Goal: Task Accomplishment & Management: Manage account settings

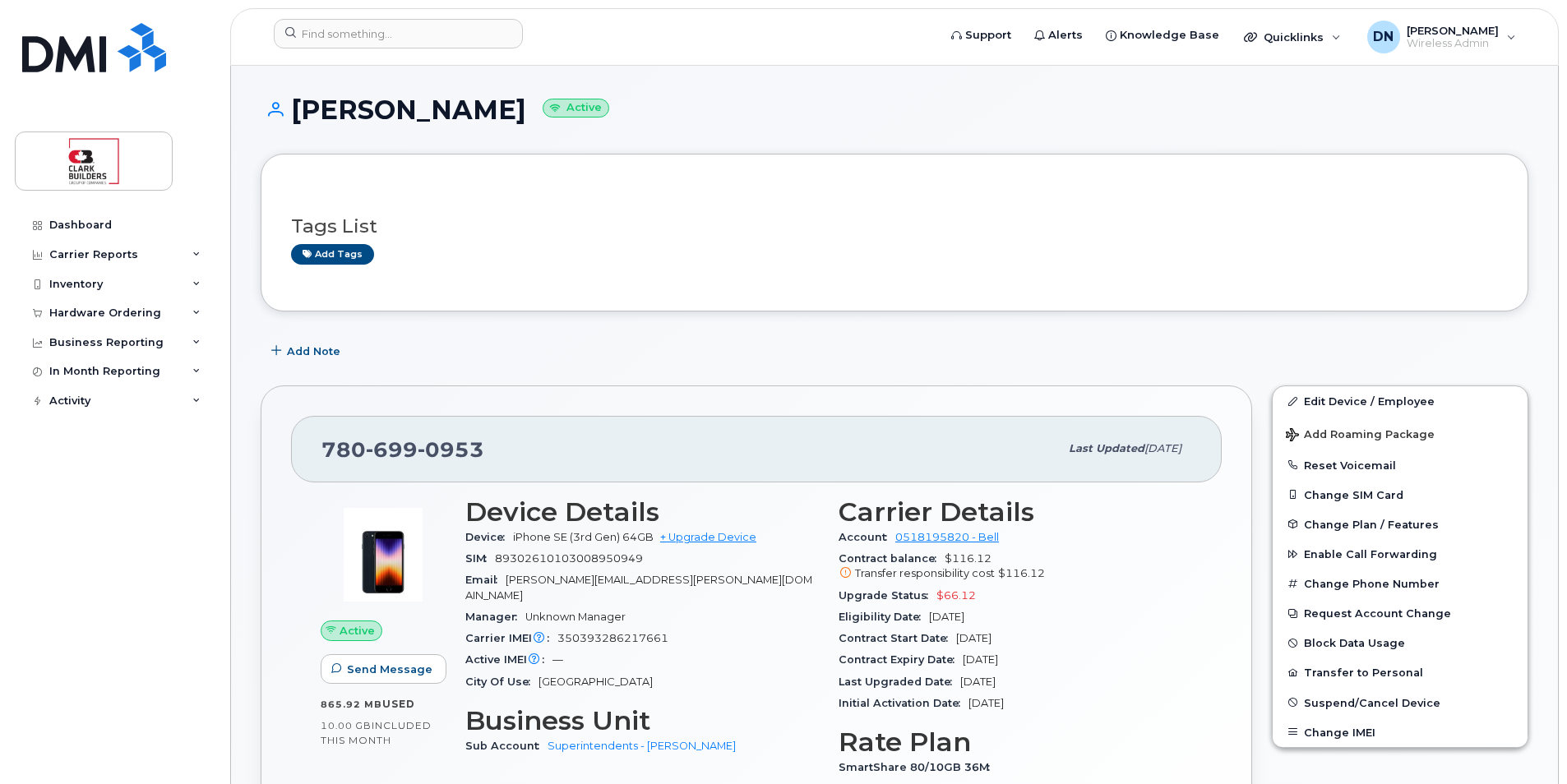
scroll to position [82, 0]
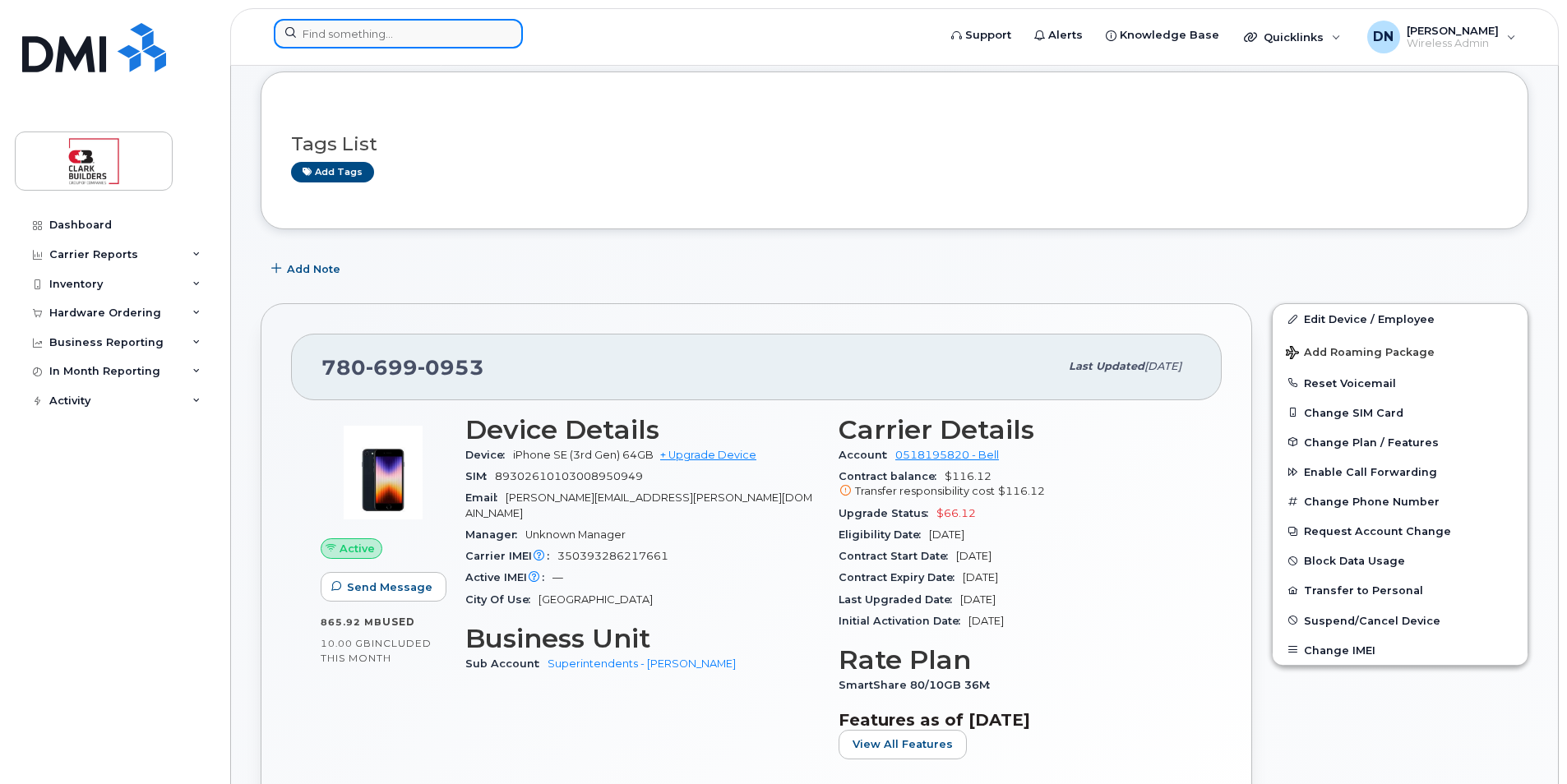
click at [394, 28] on input at bounding box center [398, 33] width 249 height 30
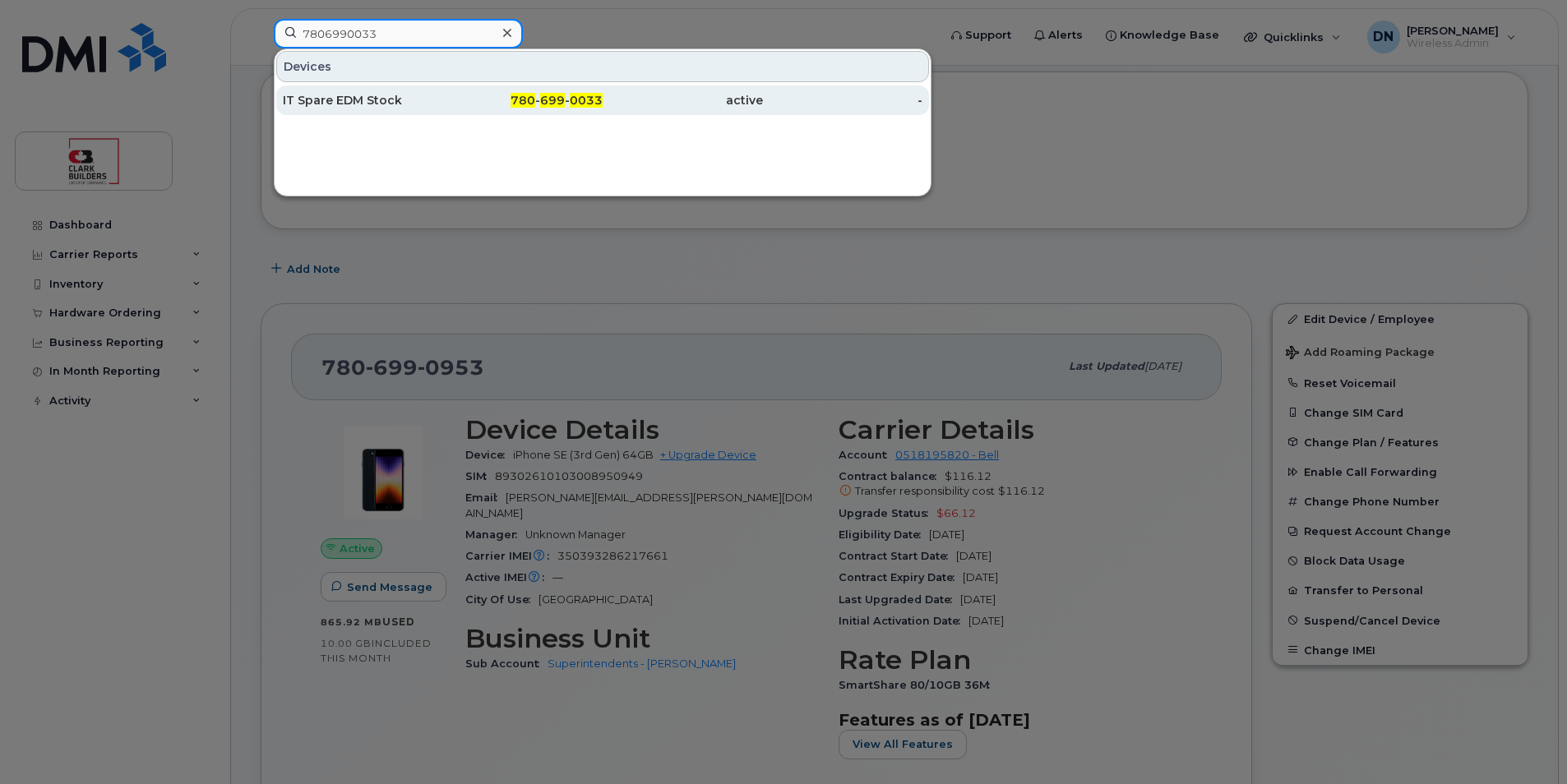
type input "7806990033"
click at [443, 98] on div "780 - 699 - 0033" at bounding box center [523, 99] width 161 height 17
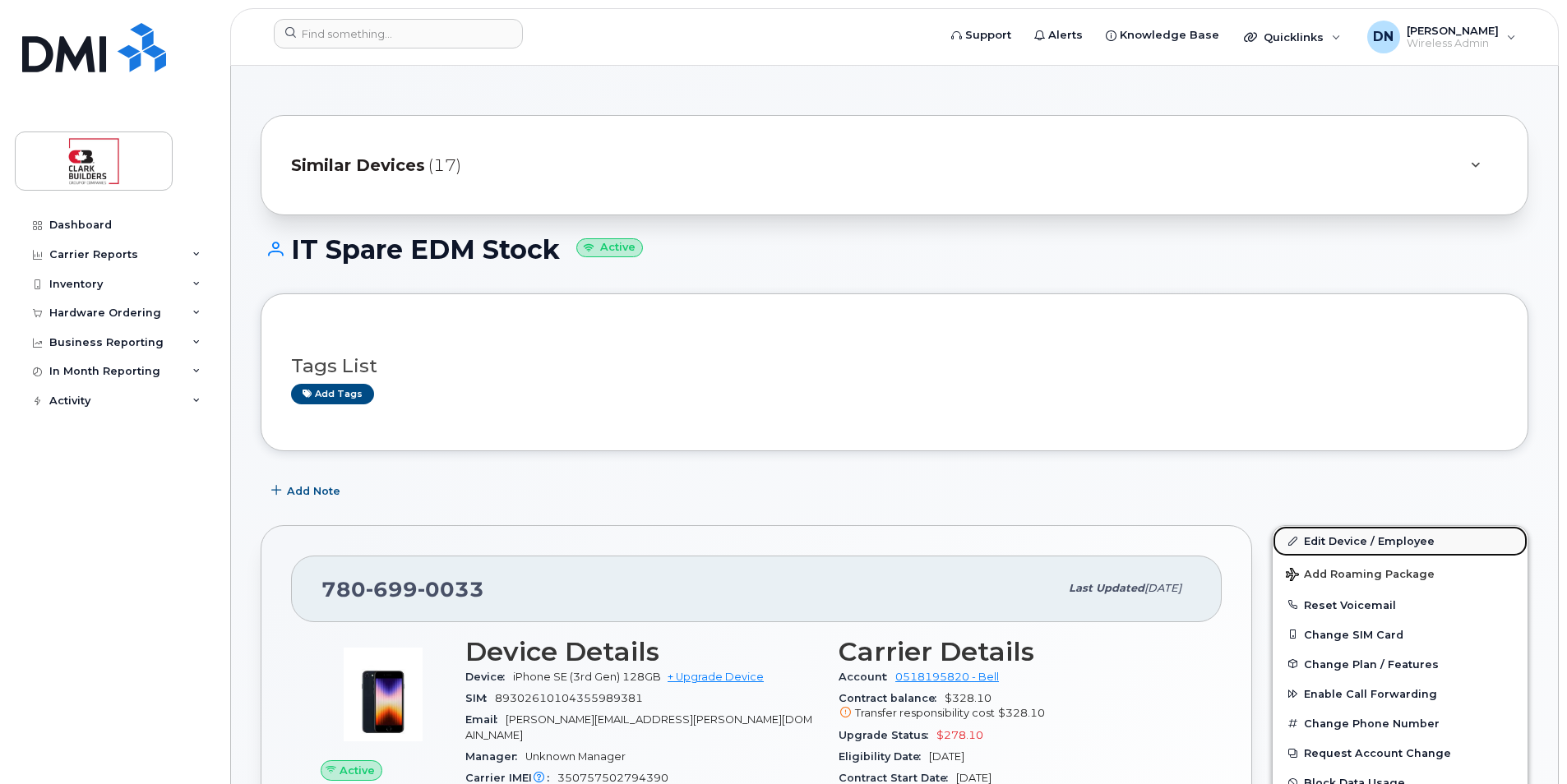
click at [1383, 538] on link "Edit Device / Employee" at bounding box center [1399, 541] width 255 height 30
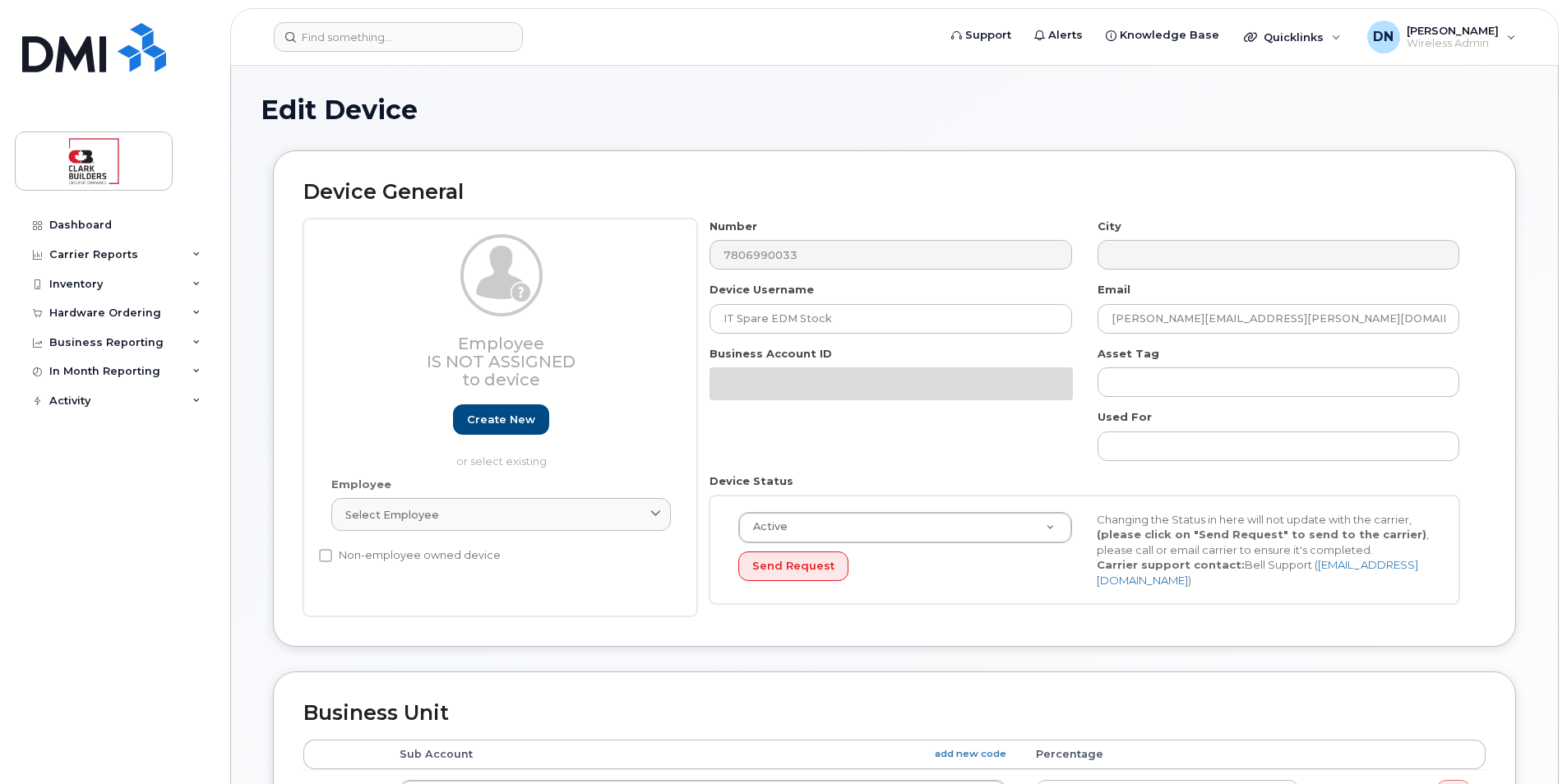
select select "24207"
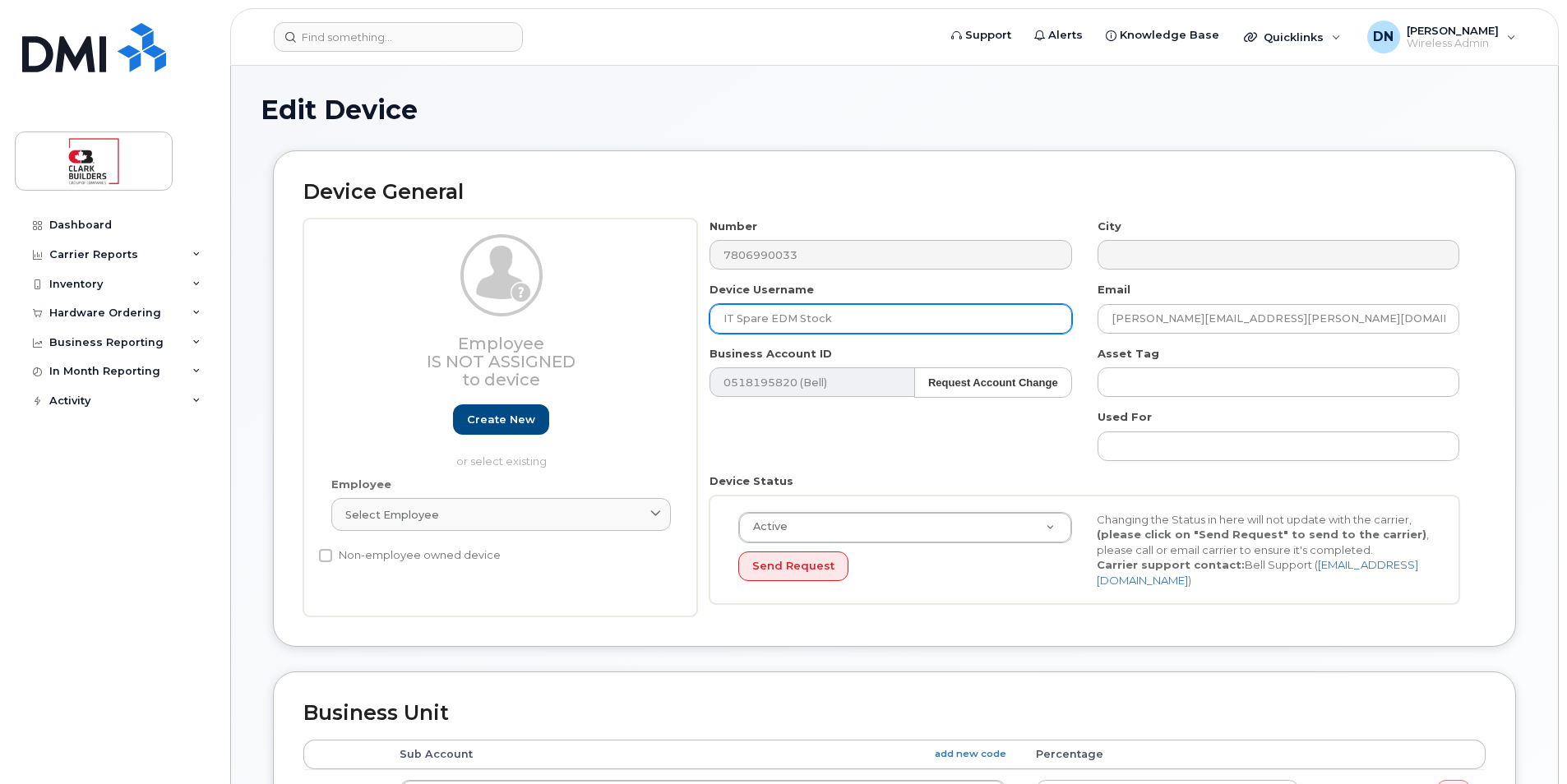
drag, startPoint x: 877, startPoint y: 314, endPoint x: 513, endPoint y: 306, distance: 364.1
click at [513, 306] on div "Employee Is not assigned to device Create new or select existing Employee Selec…" at bounding box center [895, 418] width 1183 height 399
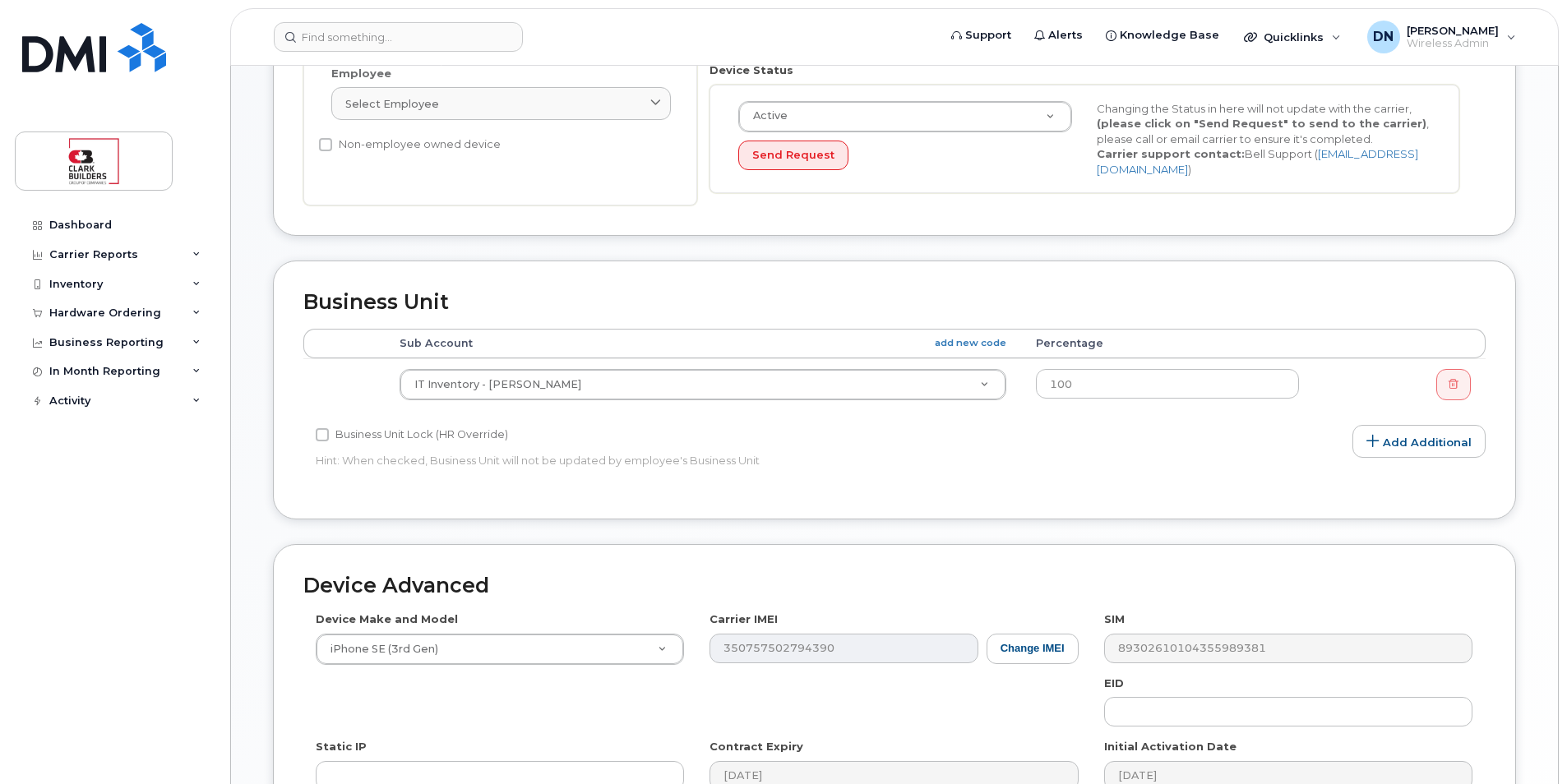
scroll to position [661, 0]
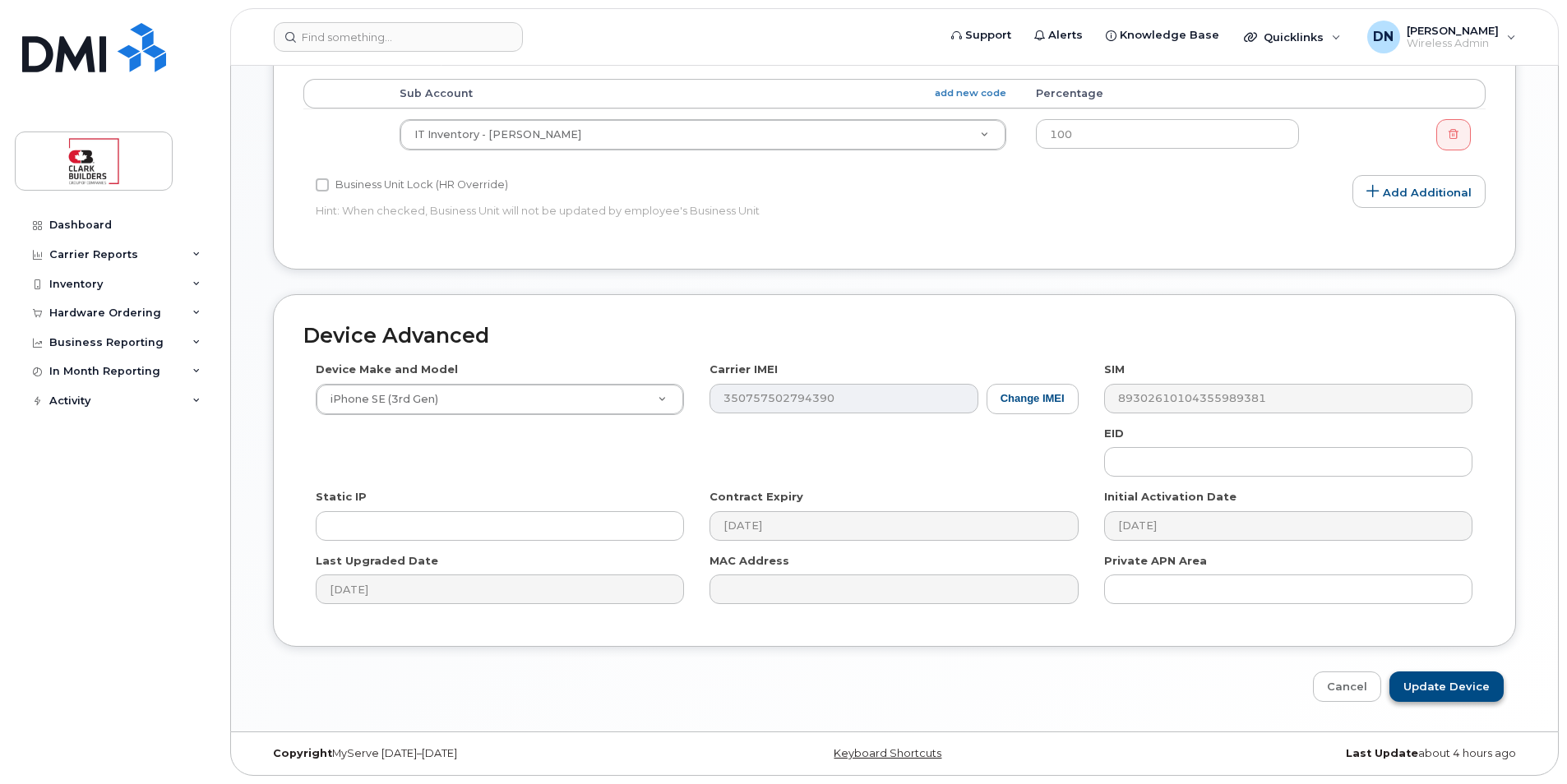
type input "[PERSON_NAME]"
click at [1426, 680] on input "Update Device" at bounding box center [1447, 686] width 114 height 31
type input "Saving..."
